Goal: Information Seeking & Learning: Learn about a topic

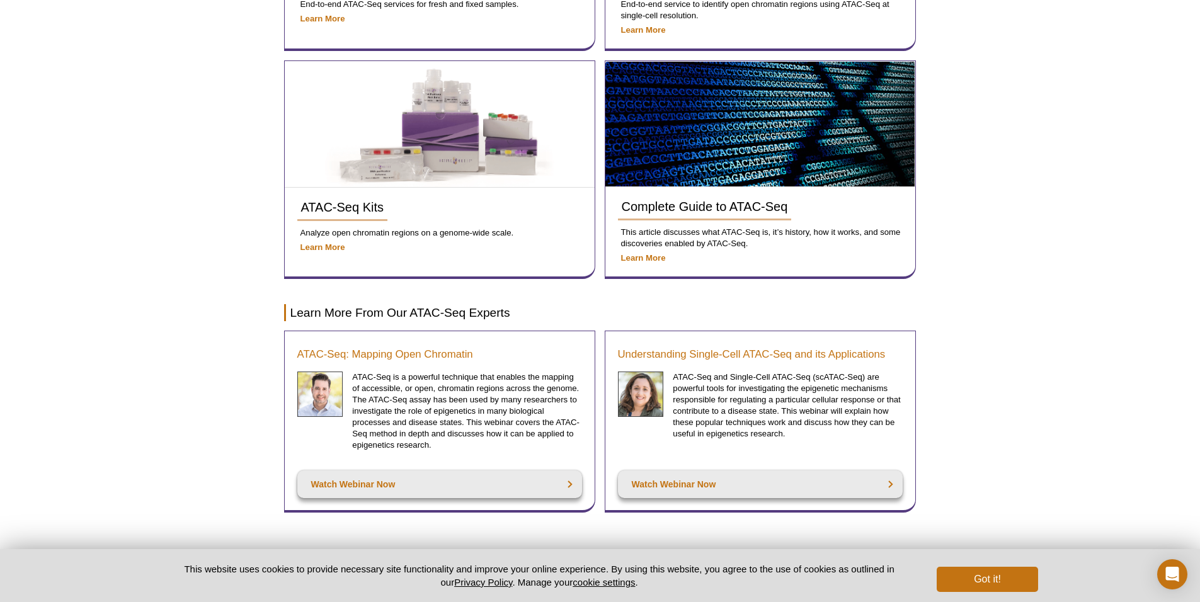
scroll to position [539, 0]
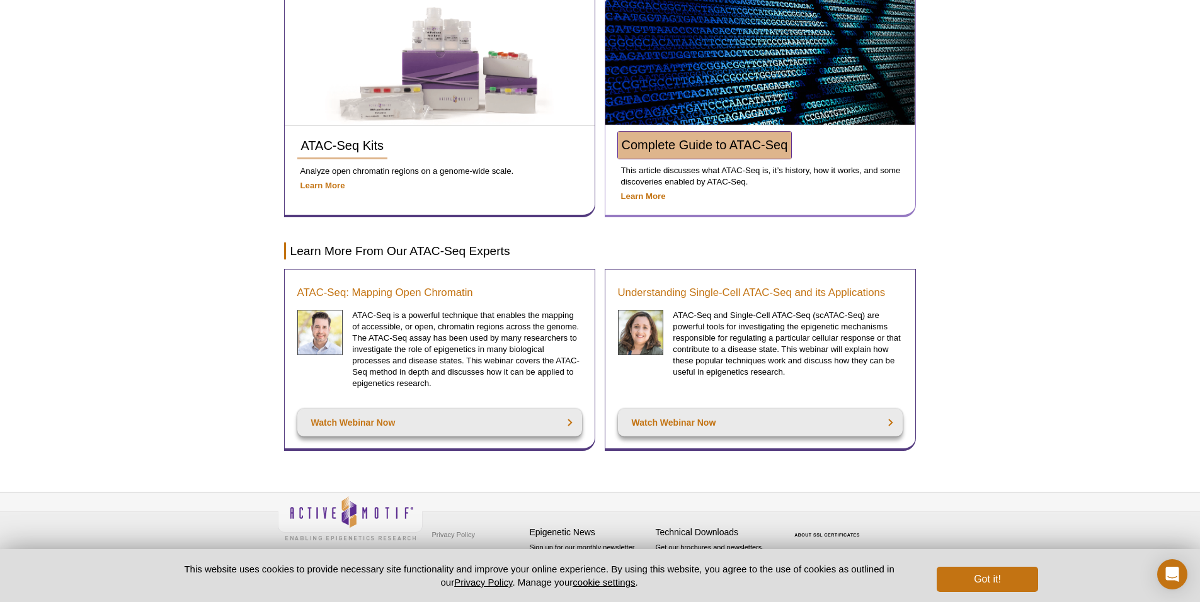
click at [678, 151] on span "Complete Guide to ATAC-Seq" at bounding box center [705, 145] width 166 height 14
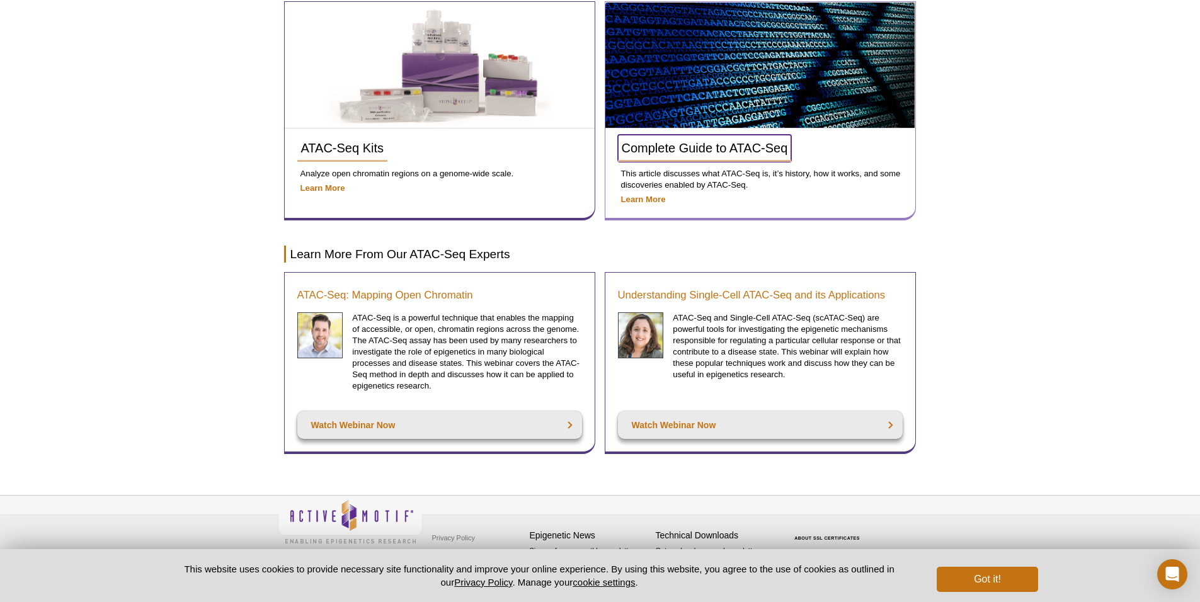
scroll to position [520, 0]
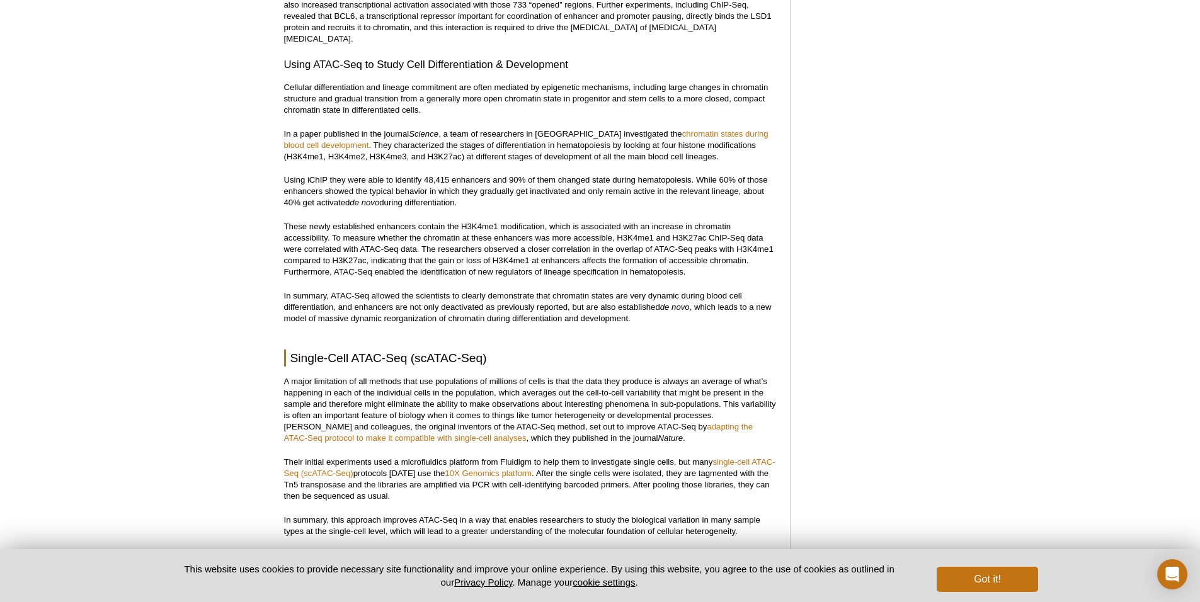
scroll to position [2430, 0]
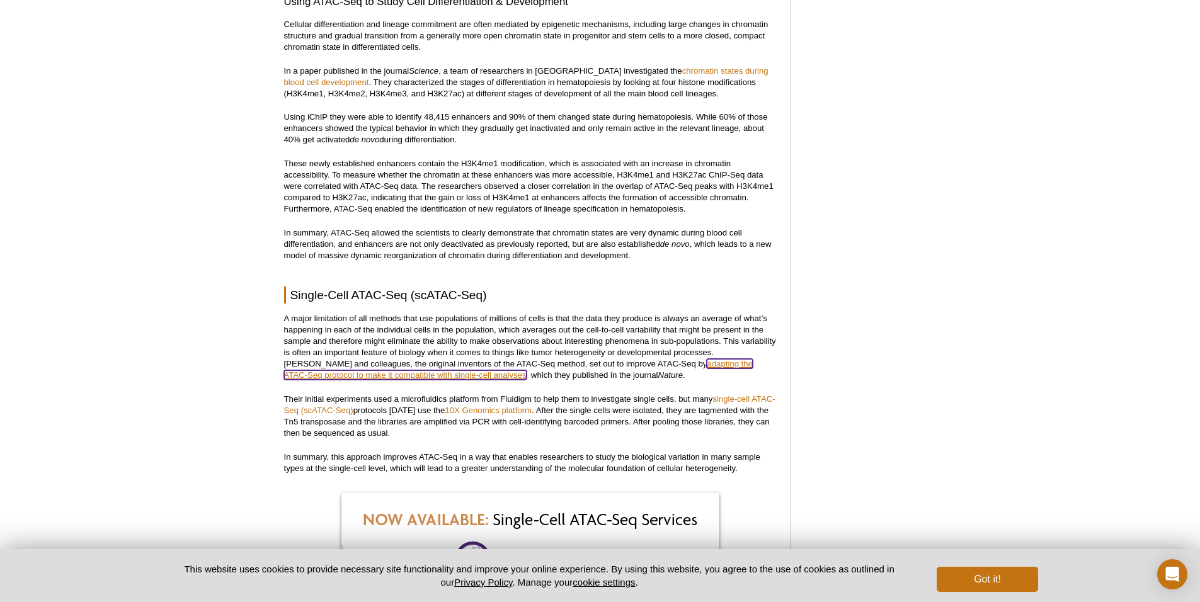
click at [404, 359] on link "adapting the ATAC-Seq protocol to make it compatible with single-cell analyses" at bounding box center [518, 369] width 469 height 21
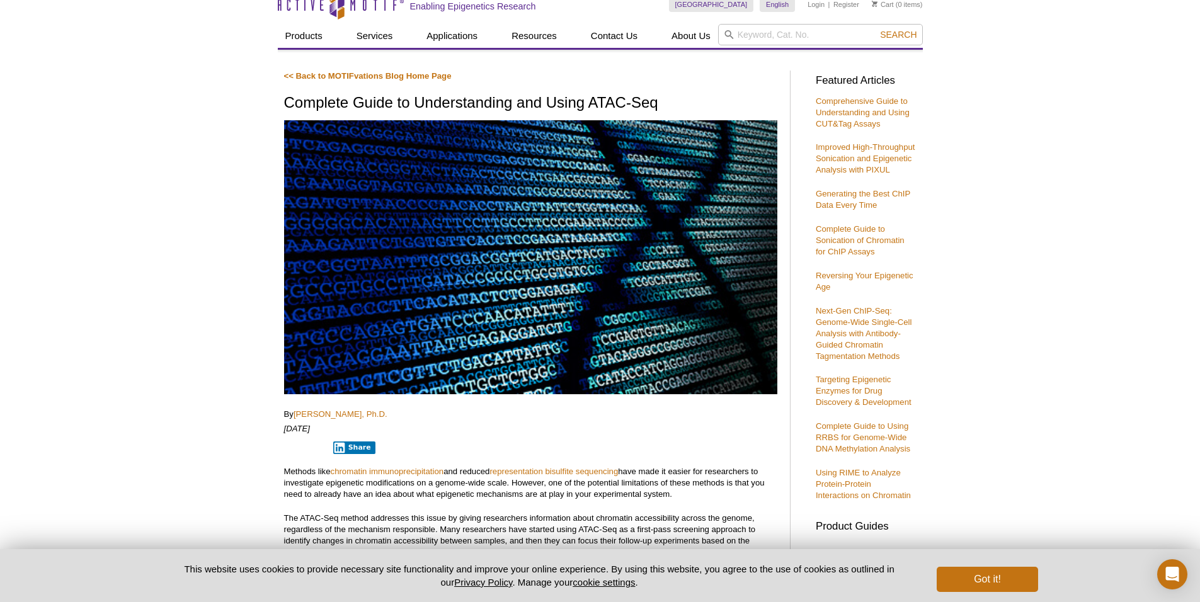
scroll to position [0, 0]
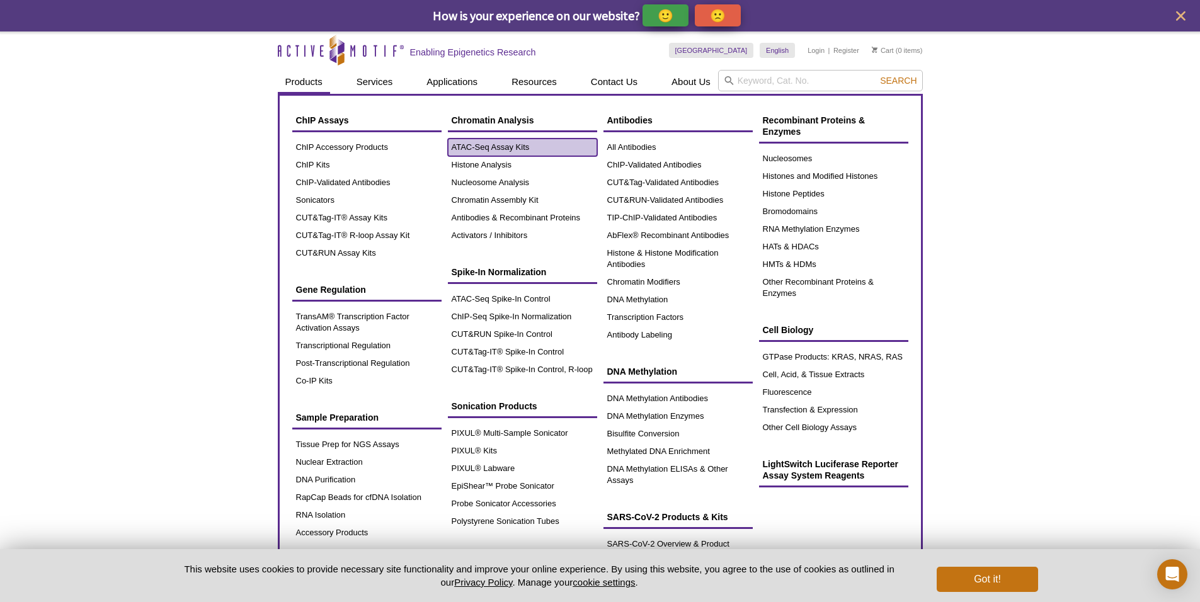
click at [504, 145] on link "ATAC-Seq Assay Kits" at bounding box center [522, 148] width 149 height 18
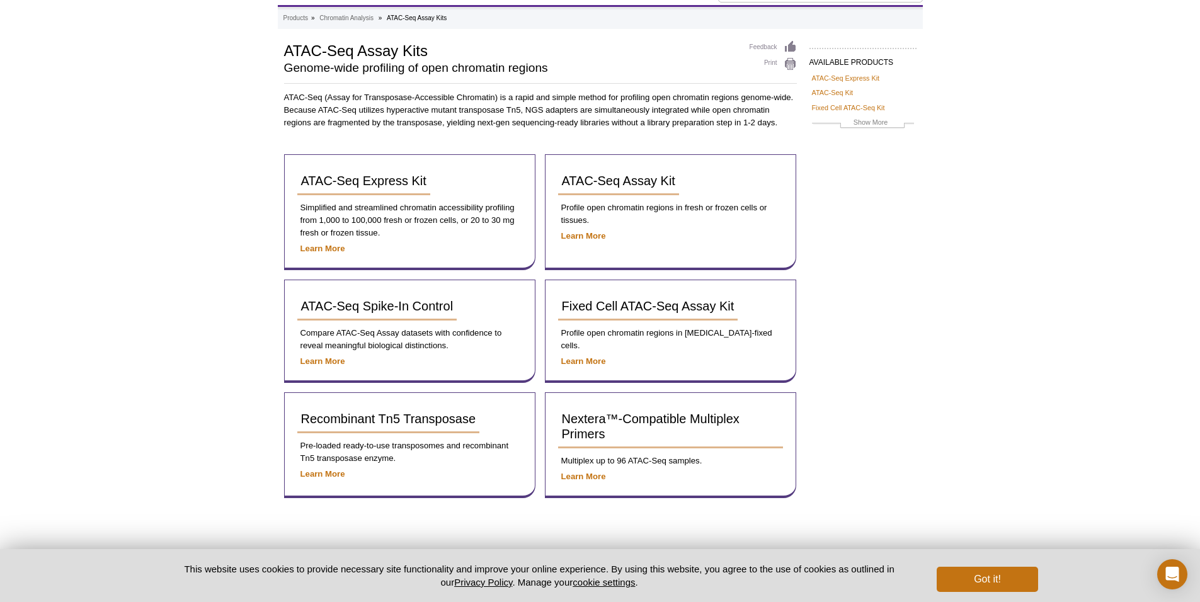
scroll to position [63, 0]
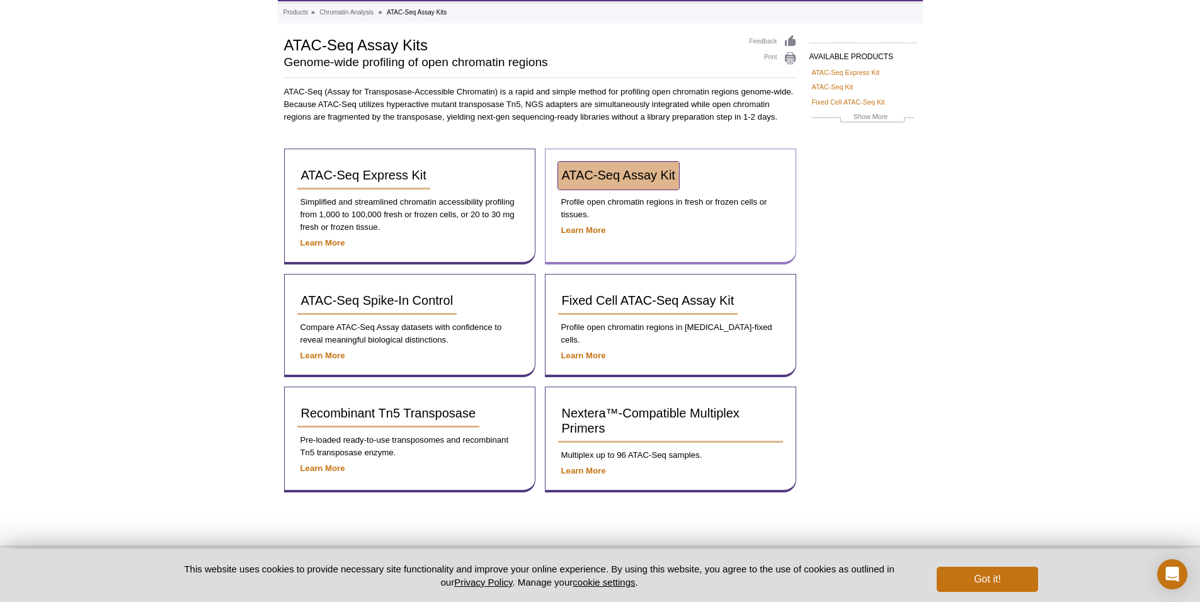
click at [615, 179] on span "ATAC-Seq Assay Kit" at bounding box center [618, 175] width 113 height 14
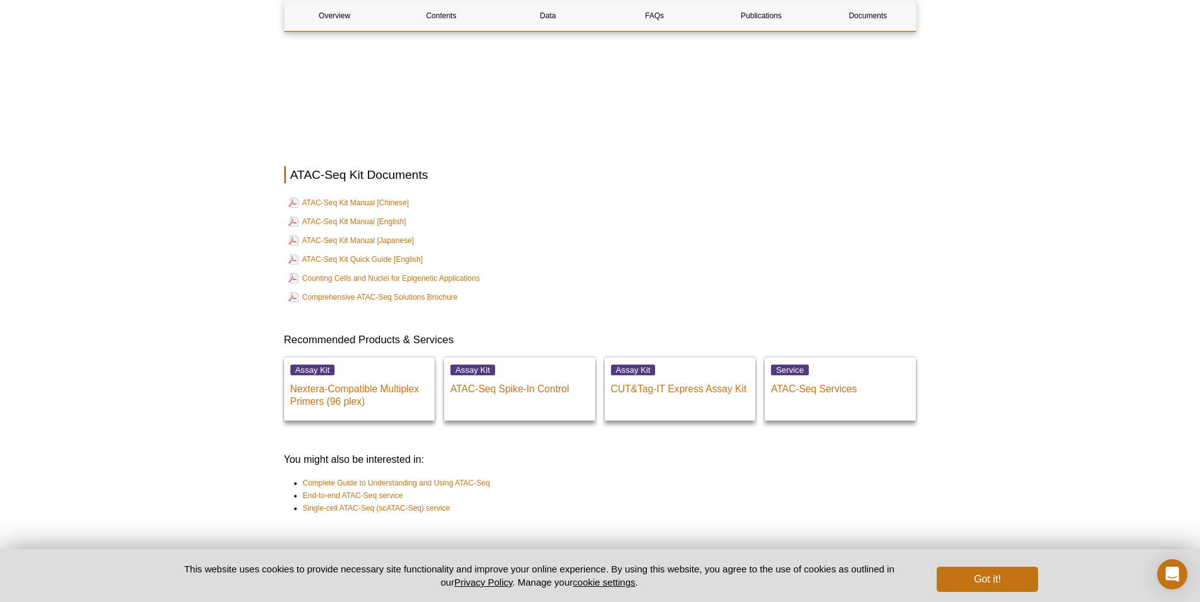
scroll to position [3284, 0]
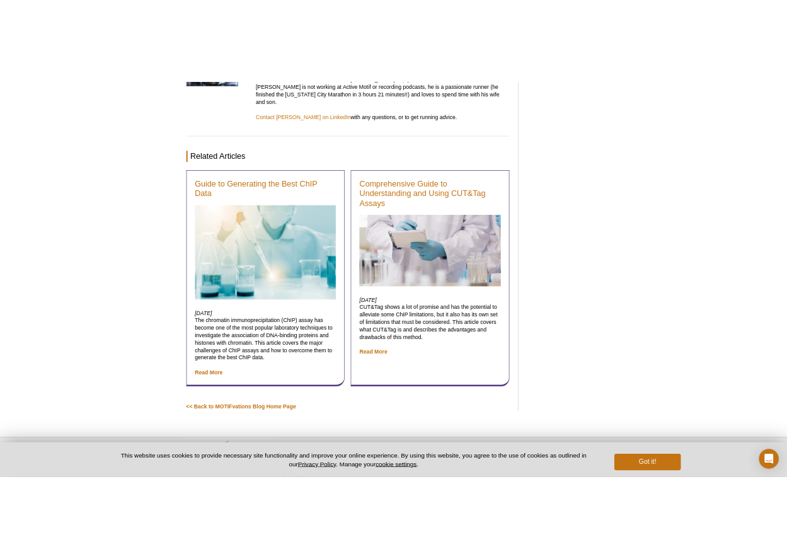
scroll to position [4396, 0]
